Goal: Find specific page/section: Find specific page/section

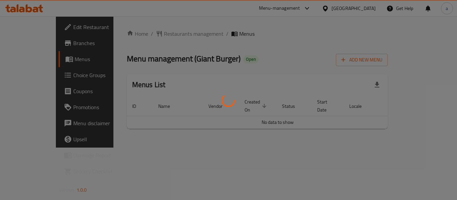
click at [158, 31] on div at bounding box center [228, 100] width 457 height 200
click at [157, 37] on div at bounding box center [228, 100] width 457 height 200
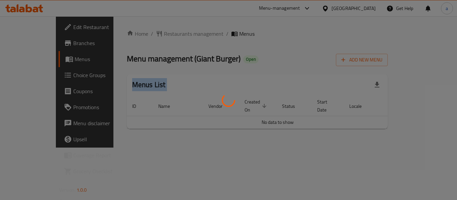
click at [157, 37] on div at bounding box center [228, 100] width 457 height 200
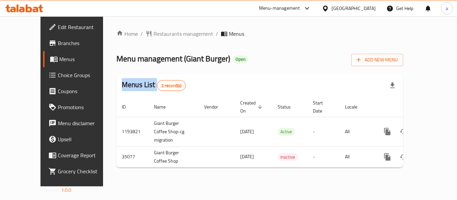
click at [157, 37] on div "Home / Restaurants management / Menus Menu management ( Giant Burger ) Open Add…" at bounding box center [259, 102] width 287 height 144
click at [157, 37] on span "Restaurants management" at bounding box center [184, 34] width 60 height 8
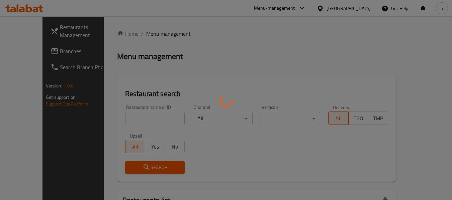
click at [137, 119] on div at bounding box center [226, 100] width 452 height 200
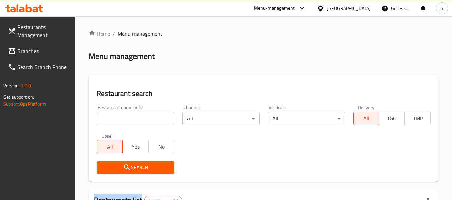
click at [137, 119] on input "search" at bounding box center [135, 118] width 77 height 13
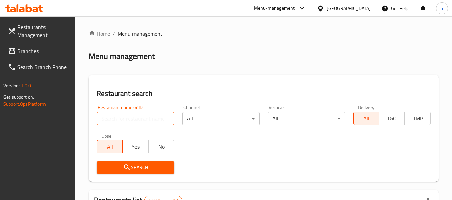
paste input "18081"
type input "18081"
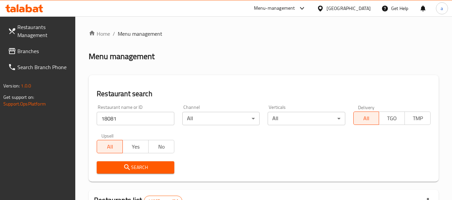
click at [128, 168] on icon "submit" at bounding box center [127, 168] width 6 height 6
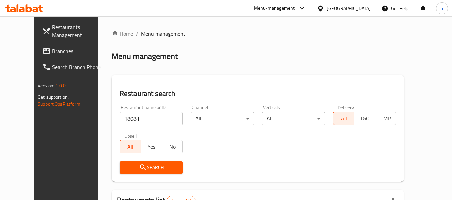
scroll to position [92, 0]
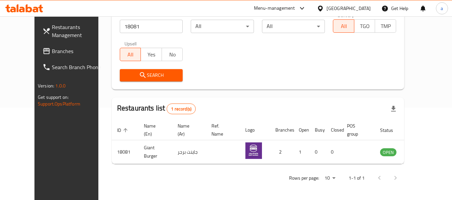
click at [57, 59] on link "Branches" at bounding box center [73, 51] width 73 height 16
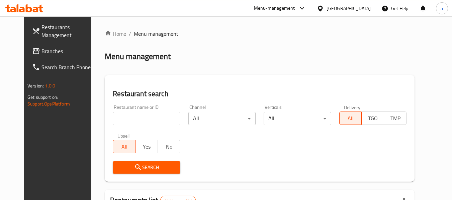
click at [41, 55] on span "Branches" at bounding box center [67, 51] width 53 height 8
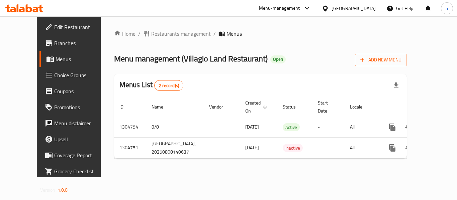
click at [173, 40] on div "Home / Restaurants management / Menus Menu management ( Villagio Land Restauran…" at bounding box center [260, 97] width 293 height 135
click at [169, 37] on span "Restaurants management" at bounding box center [181, 34] width 60 height 8
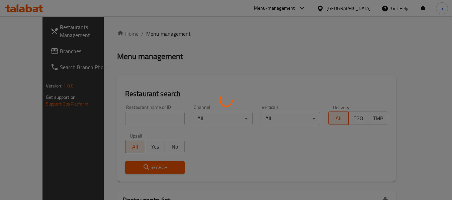
click at [129, 114] on div at bounding box center [226, 100] width 452 height 200
click at [128, 113] on div at bounding box center [226, 100] width 452 height 200
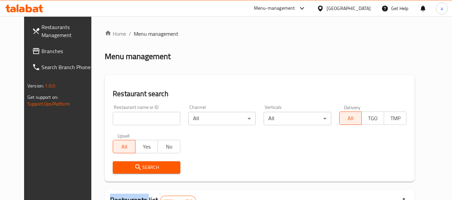
click at [128, 113] on input "search" at bounding box center [146, 118] width 67 height 13
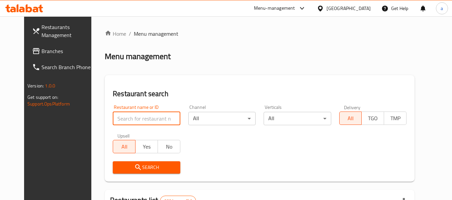
click at [128, 113] on input "search" at bounding box center [146, 118] width 67 height 13
paste input "703403"
type input "703403"
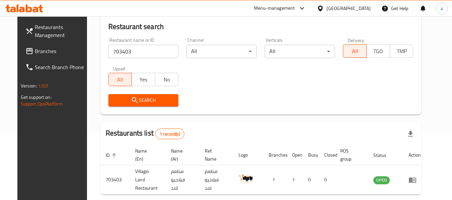
scroll to position [90, 0]
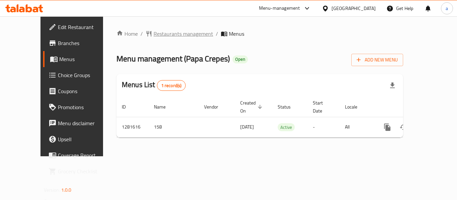
click at [156, 31] on span "Restaurants management" at bounding box center [184, 34] width 60 height 8
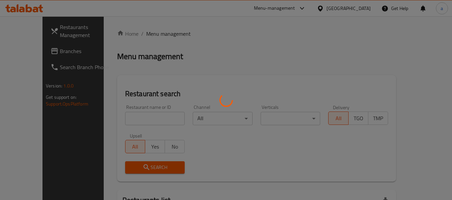
click at [121, 117] on div at bounding box center [226, 100] width 452 height 200
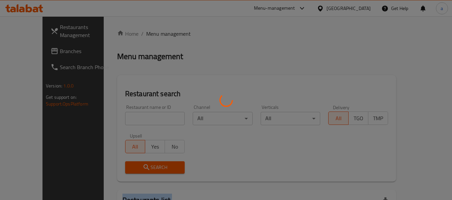
click at [121, 117] on div at bounding box center [226, 100] width 452 height 200
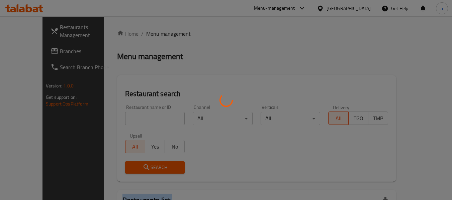
click at [121, 117] on div at bounding box center [226, 100] width 452 height 200
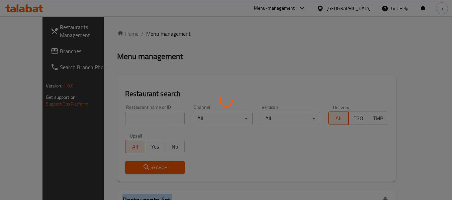
click at [121, 117] on div at bounding box center [226, 100] width 452 height 200
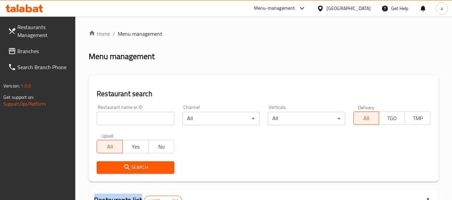
click at [119, 118] on input "search" at bounding box center [135, 118] width 77 height 13
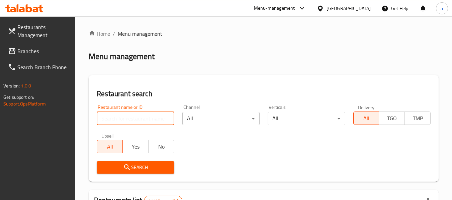
click at [119, 118] on input "search" at bounding box center [135, 118] width 77 height 13
paste input "694328"
type input "694328"
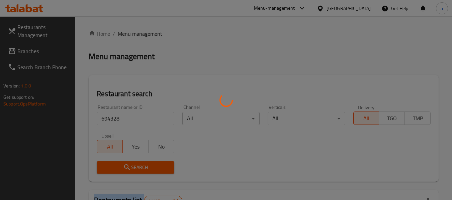
click at [112, 171] on div at bounding box center [226, 100] width 452 height 200
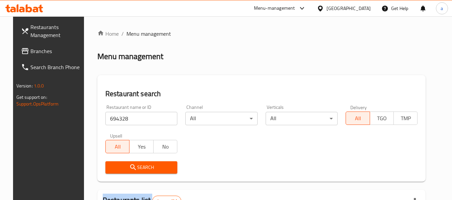
click at [21, 50] on icon at bounding box center [25, 51] width 8 height 8
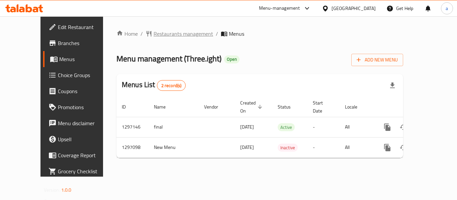
click at [158, 33] on span "Restaurants management" at bounding box center [184, 34] width 60 height 8
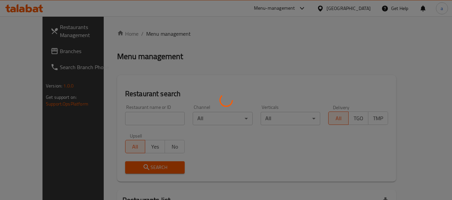
click at [123, 116] on div at bounding box center [226, 100] width 452 height 200
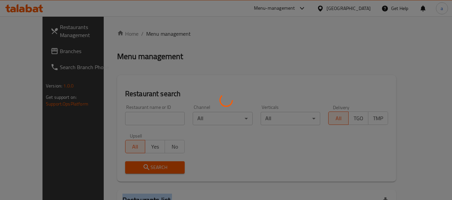
click at [123, 116] on div at bounding box center [226, 100] width 452 height 200
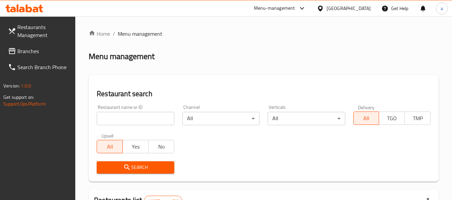
click at [122, 117] on input "search" at bounding box center [135, 118] width 77 height 13
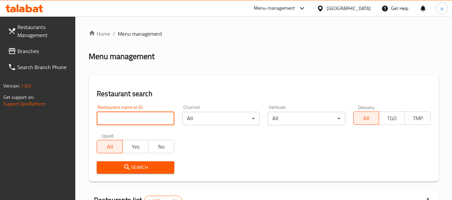
click at [122, 117] on input "search" at bounding box center [135, 118] width 77 height 13
paste input "699638"
type input "699638"
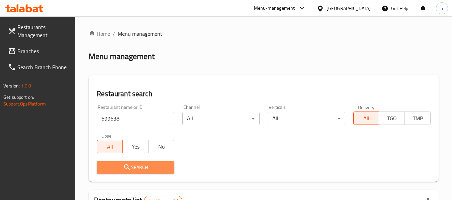
click at [113, 166] on span "Search" at bounding box center [135, 168] width 67 height 8
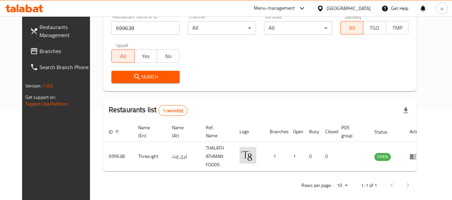
scroll to position [92, 0]
